Goal: Check status: Check status

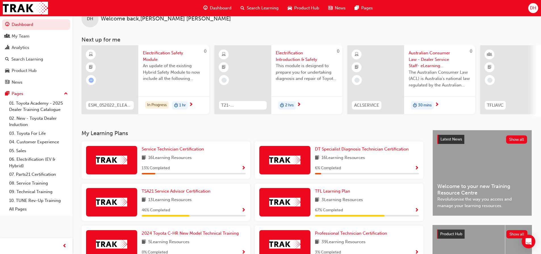
scroll to position [28, 0]
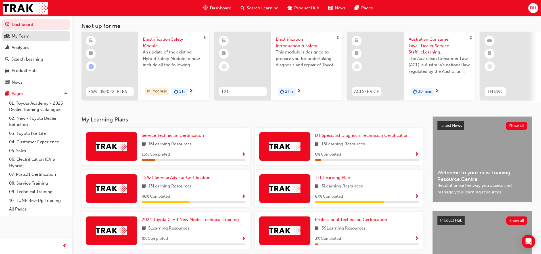
click at [33, 39] on div "My Team" at bounding box center [36, 36] width 62 height 7
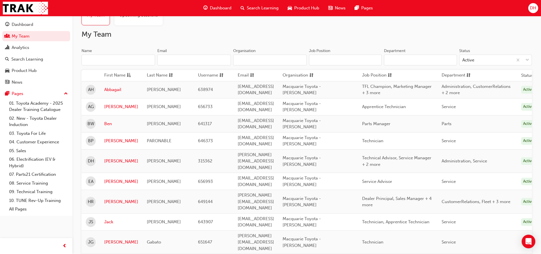
scroll to position [28, 0]
click at [111, 218] on link "Jack" at bounding box center [121, 221] width 34 height 7
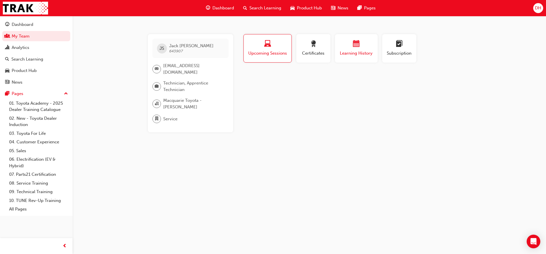
click at [350, 56] on span "Learning History" at bounding box center [356, 53] width 34 height 7
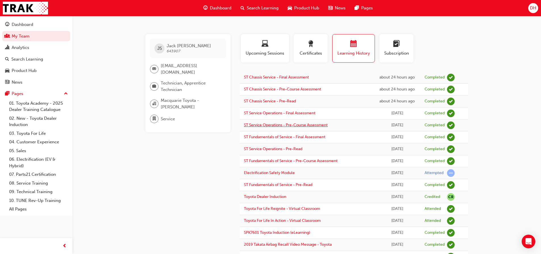
scroll to position [23, 0]
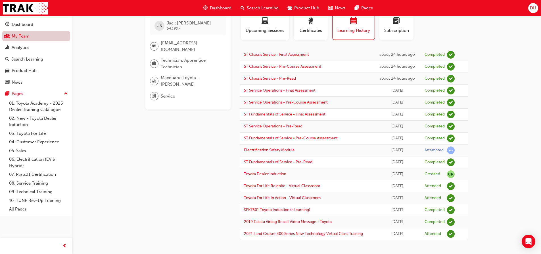
click at [48, 37] on link "My Team" at bounding box center [36, 36] width 68 height 11
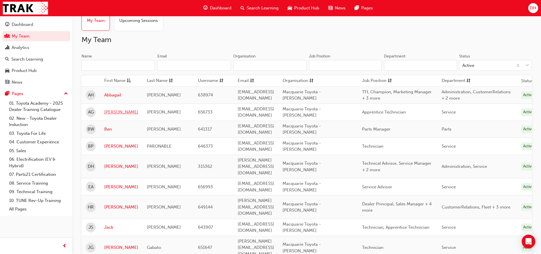
click at [109, 112] on link "[PERSON_NAME]" at bounding box center [121, 112] width 34 height 7
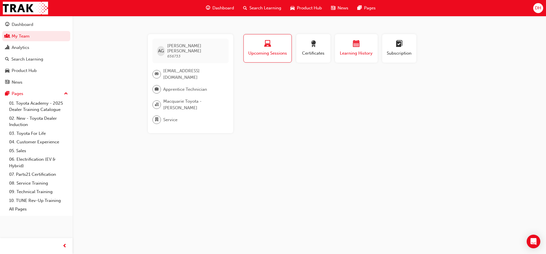
click at [351, 61] on button "Learning History" at bounding box center [356, 48] width 43 height 28
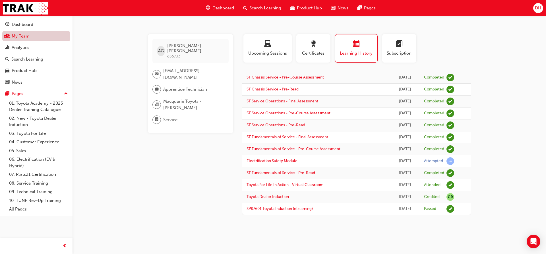
click at [34, 37] on link "My Team" at bounding box center [36, 36] width 68 height 11
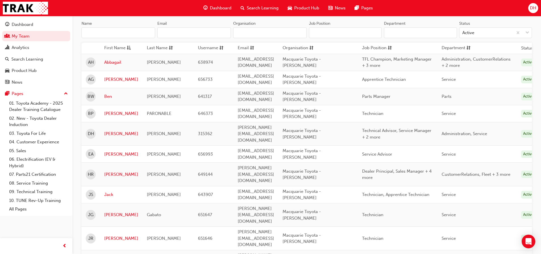
scroll to position [57, 0]
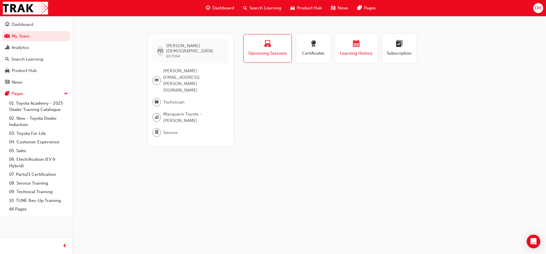
click at [358, 51] on span "Learning History" at bounding box center [356, 53] width 34 height 7
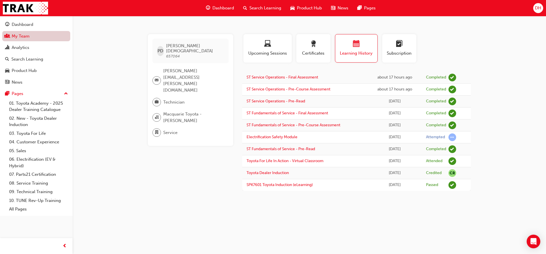
click at [18, 37] on link "My Team" at bounding box center [36, 36] width 68 height 11
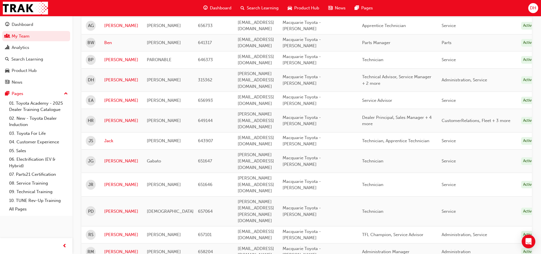
scroll to position [114, 0]
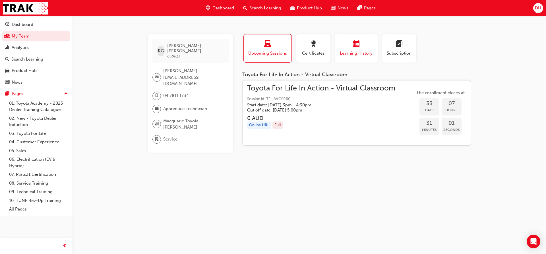
click at [348, 55] on span "Learning History" at bounding box center [356, 53] width 34 height 7
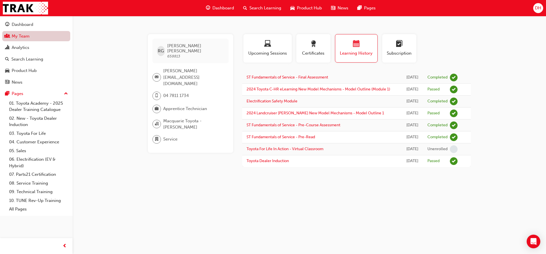
click at [49, 36] on link "My Team" at bounding box center [36, 36] width 68 height 11
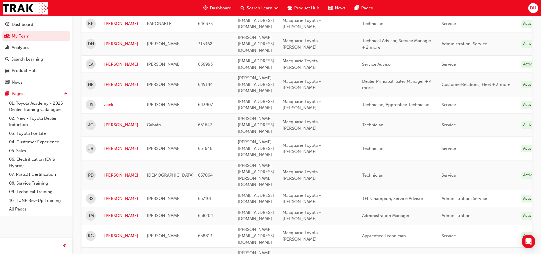
scroll to position [146, 0]
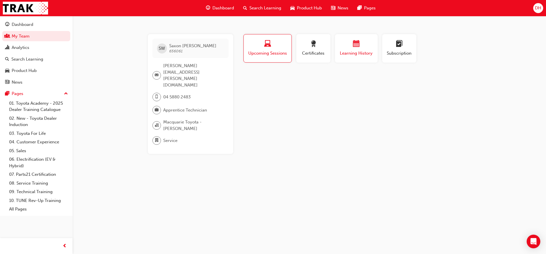
click at [342, 51] on span "Learning History" at bounding box center [356, 53] width 34 height 7
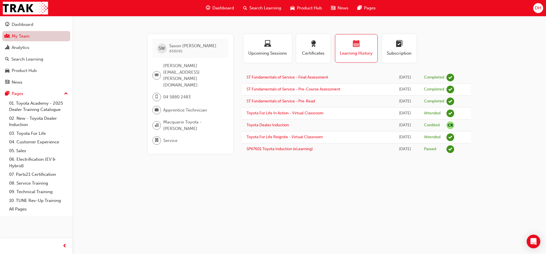
click at [31, 37] on link "My Team" at bounding box center [36, 36] width 68 height 11
